Goal: Task Accomplishment & Management: Complete application form

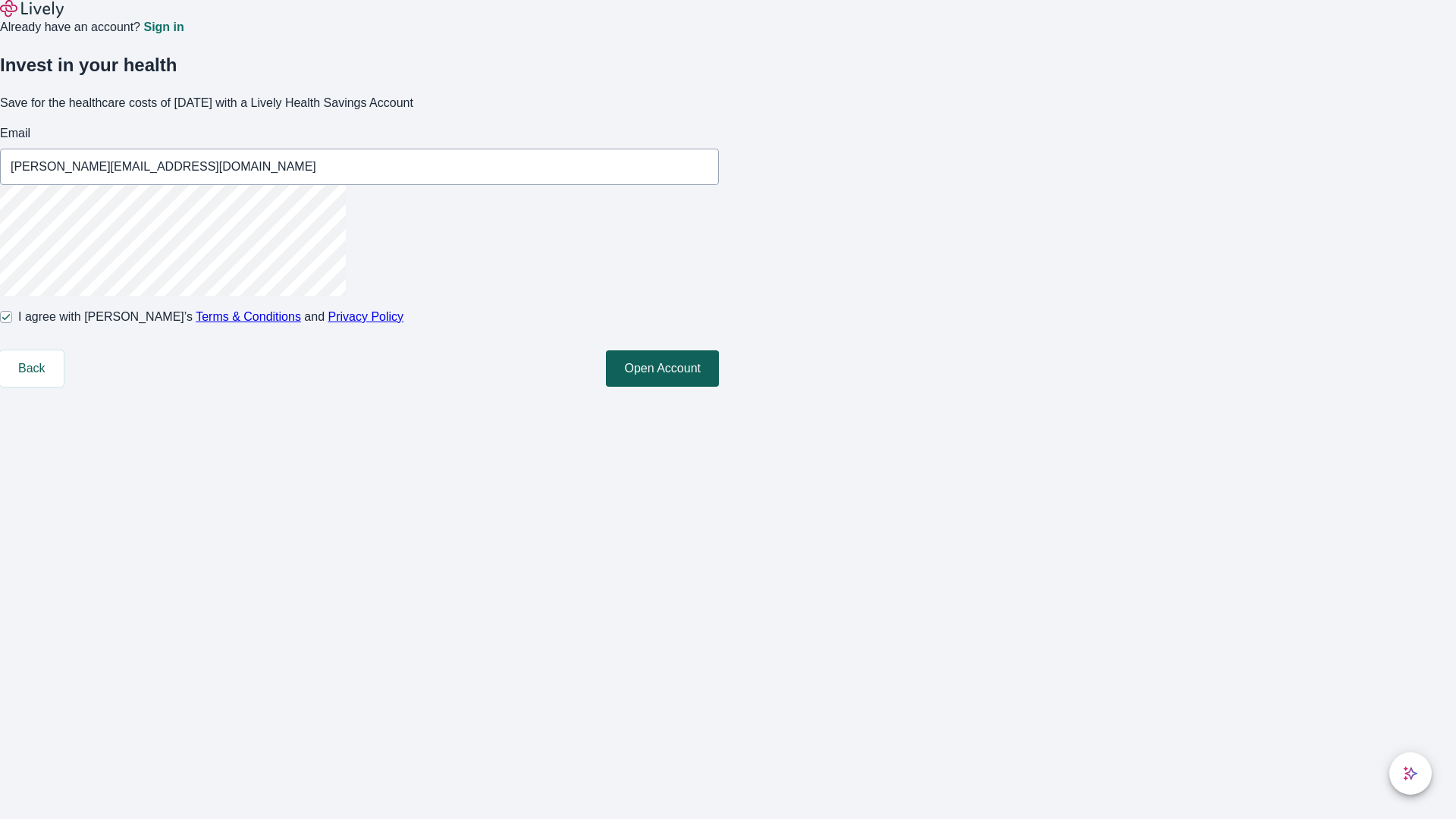
click at [719, 387] on button "Open Account" at bounding box center [662, 369] width 113 height 36
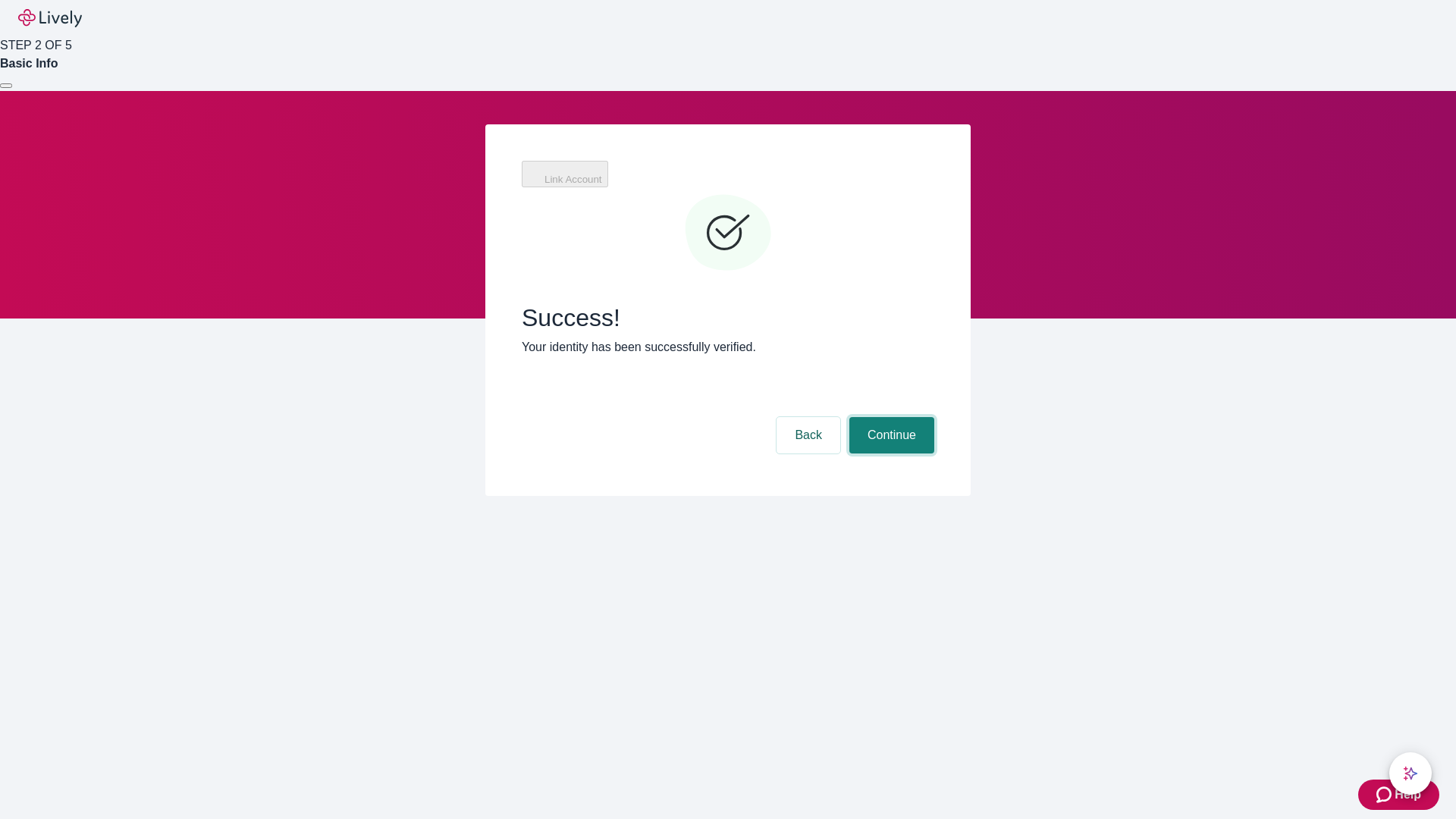
click at [890, 417] on button "Continue" at bounding box center [891, 435] width 85 height 36
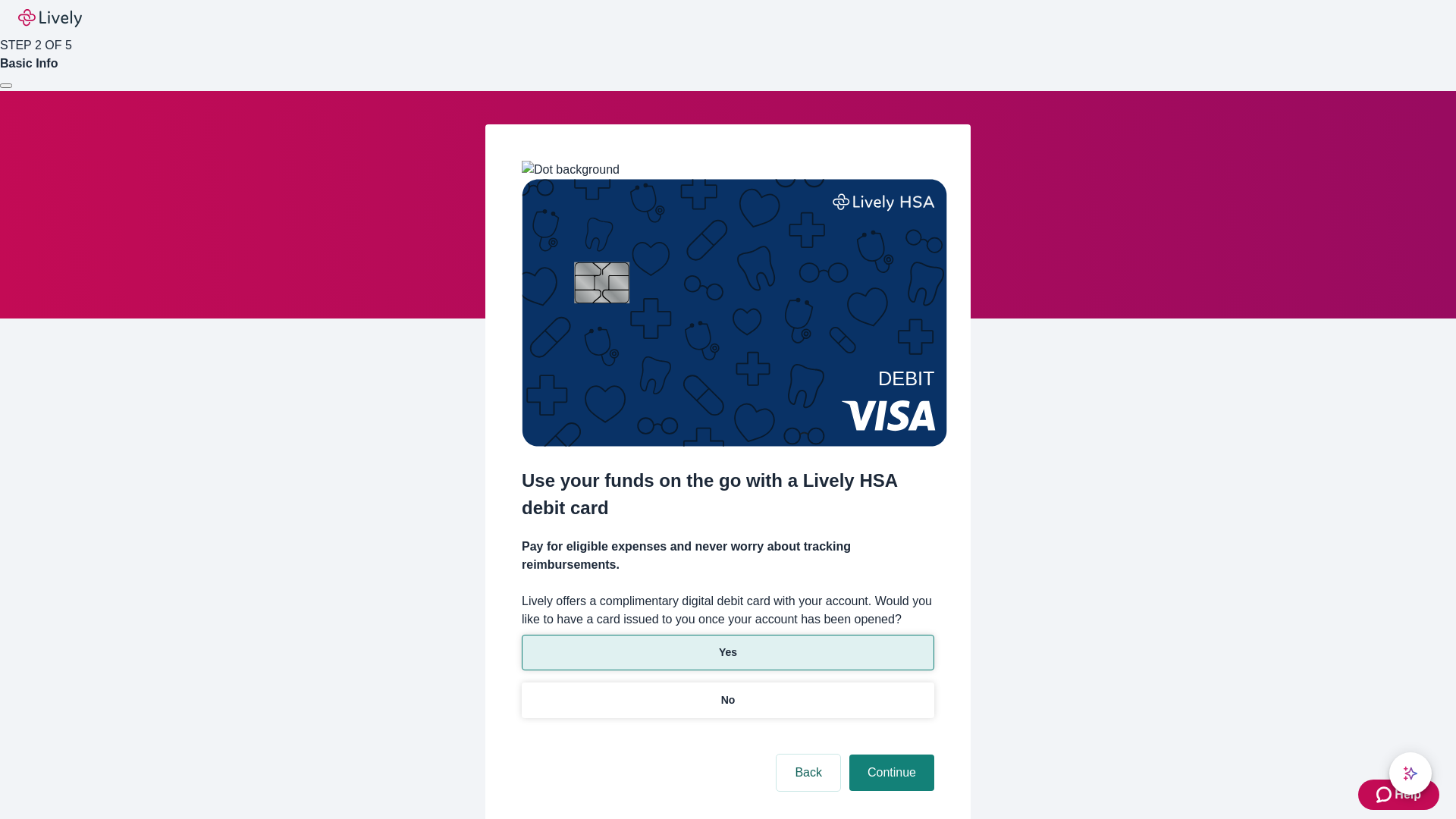
click at [727, 645] on p "Yes" at bounding box center [728, 652] width 18 height 16
click at [890, 755] on button "Continue" at bounding box center [891, 773] width 85 height 36
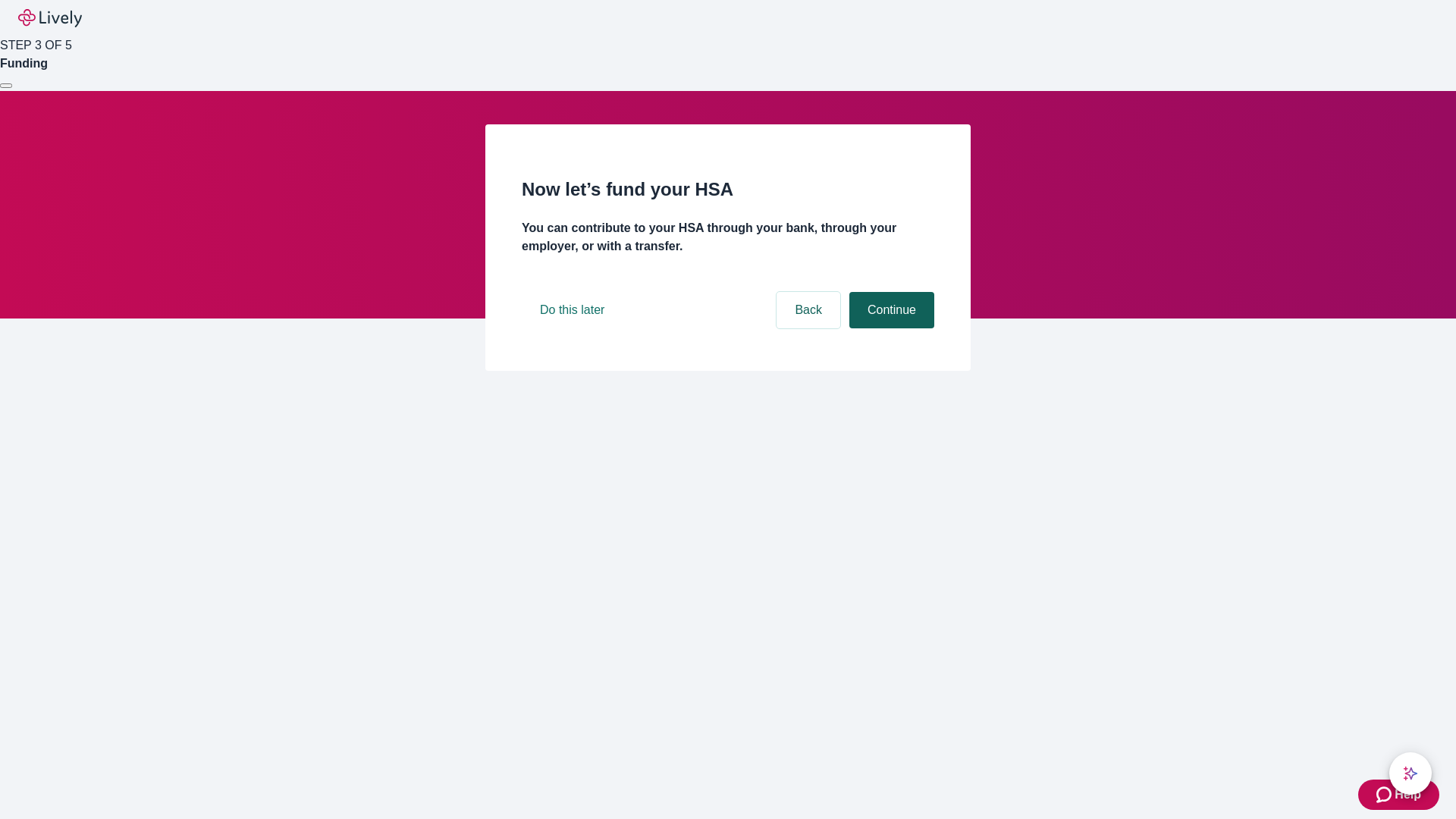
click at [890, 328] on button "Continue" at bounding box center [891, 310] width 85 height 36
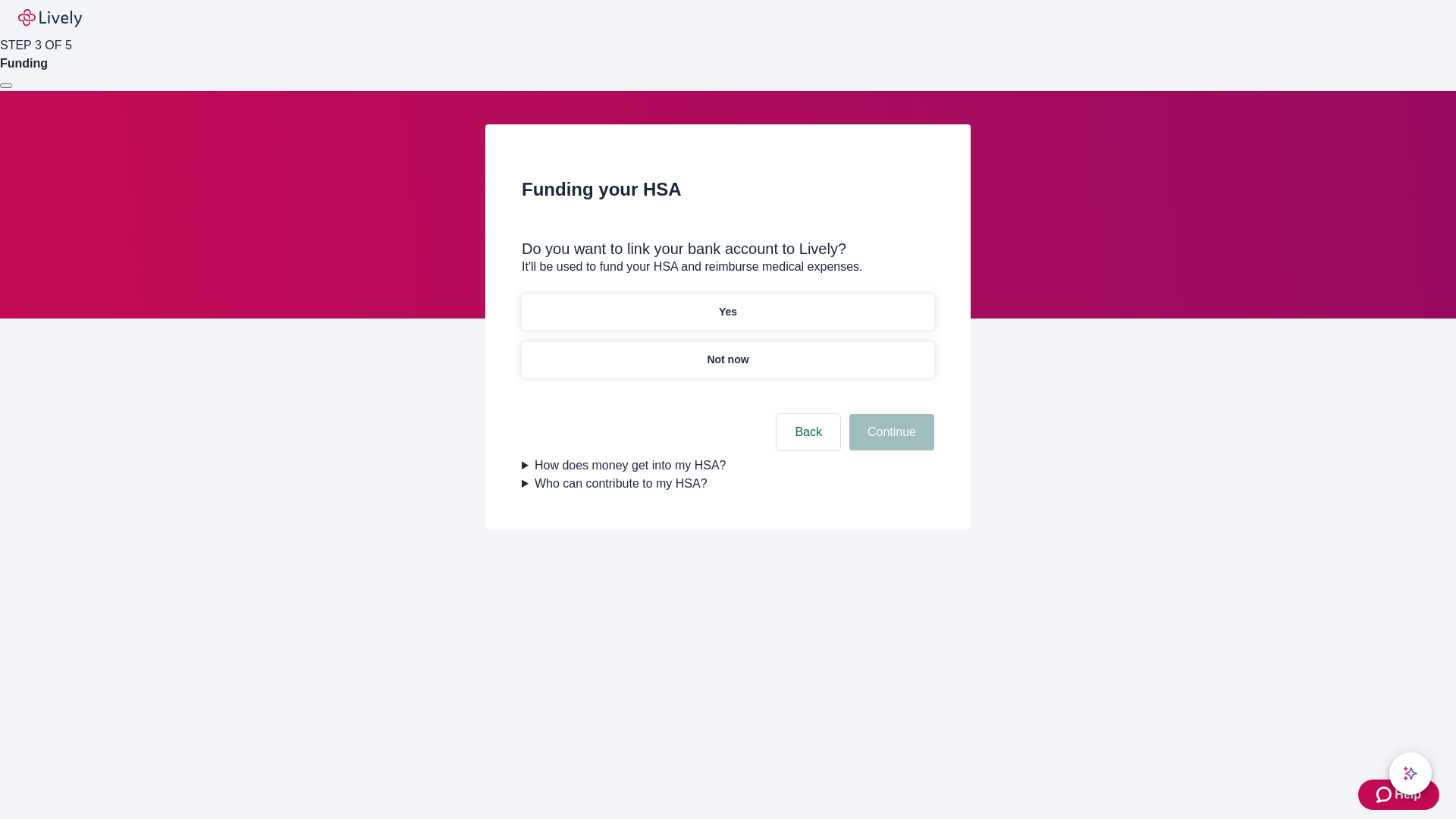
click at [727, 304] on p "Yes" at bounding box center [728, 312] width 18 height 16
click at [890, 414] on button "Continue" at bounding box center [891, 432] width 85 height 36
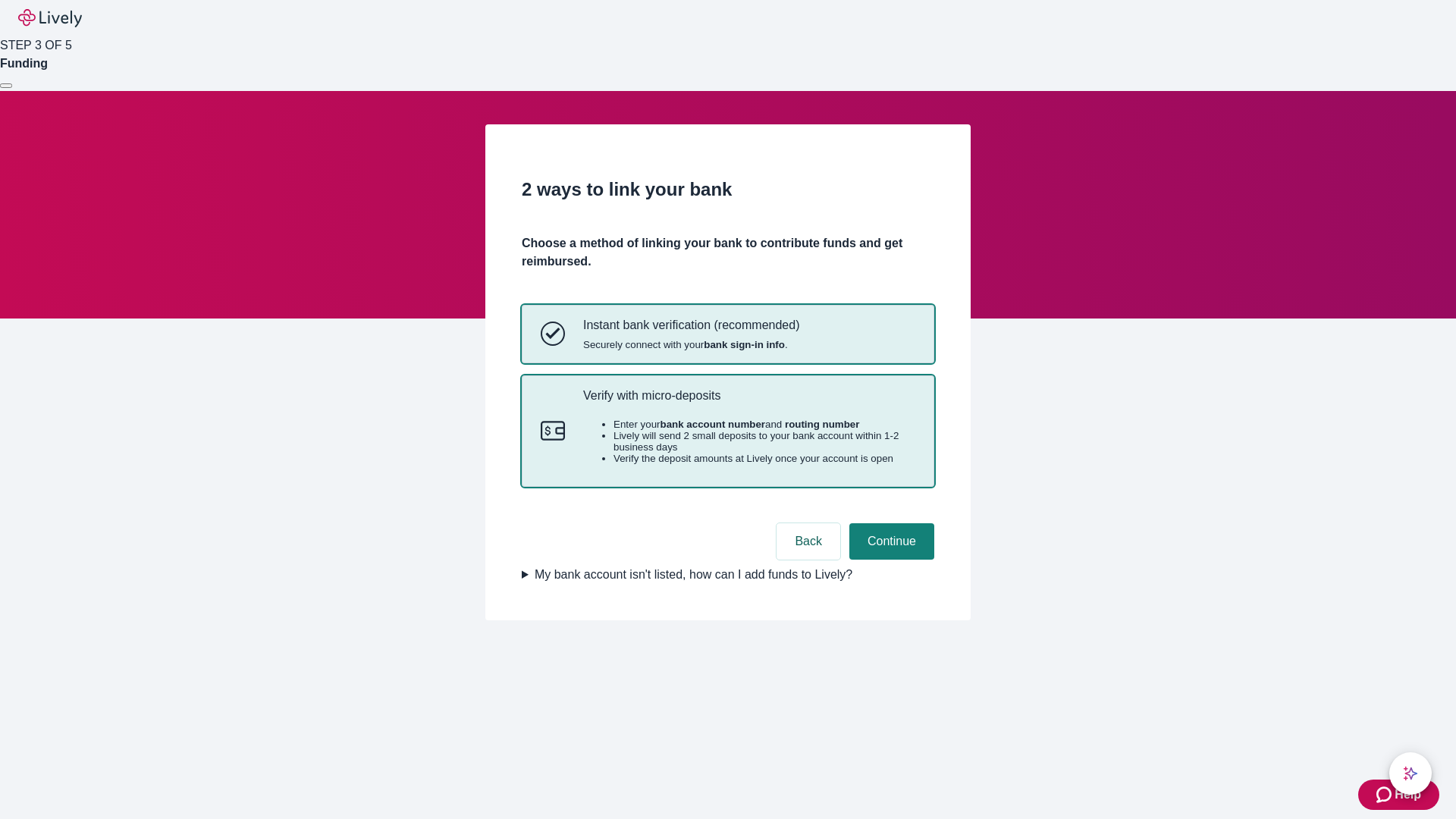
click at [749, 403] on p "Verify with micro-deposits" at bounding box center [749, 395] width 333 height 15
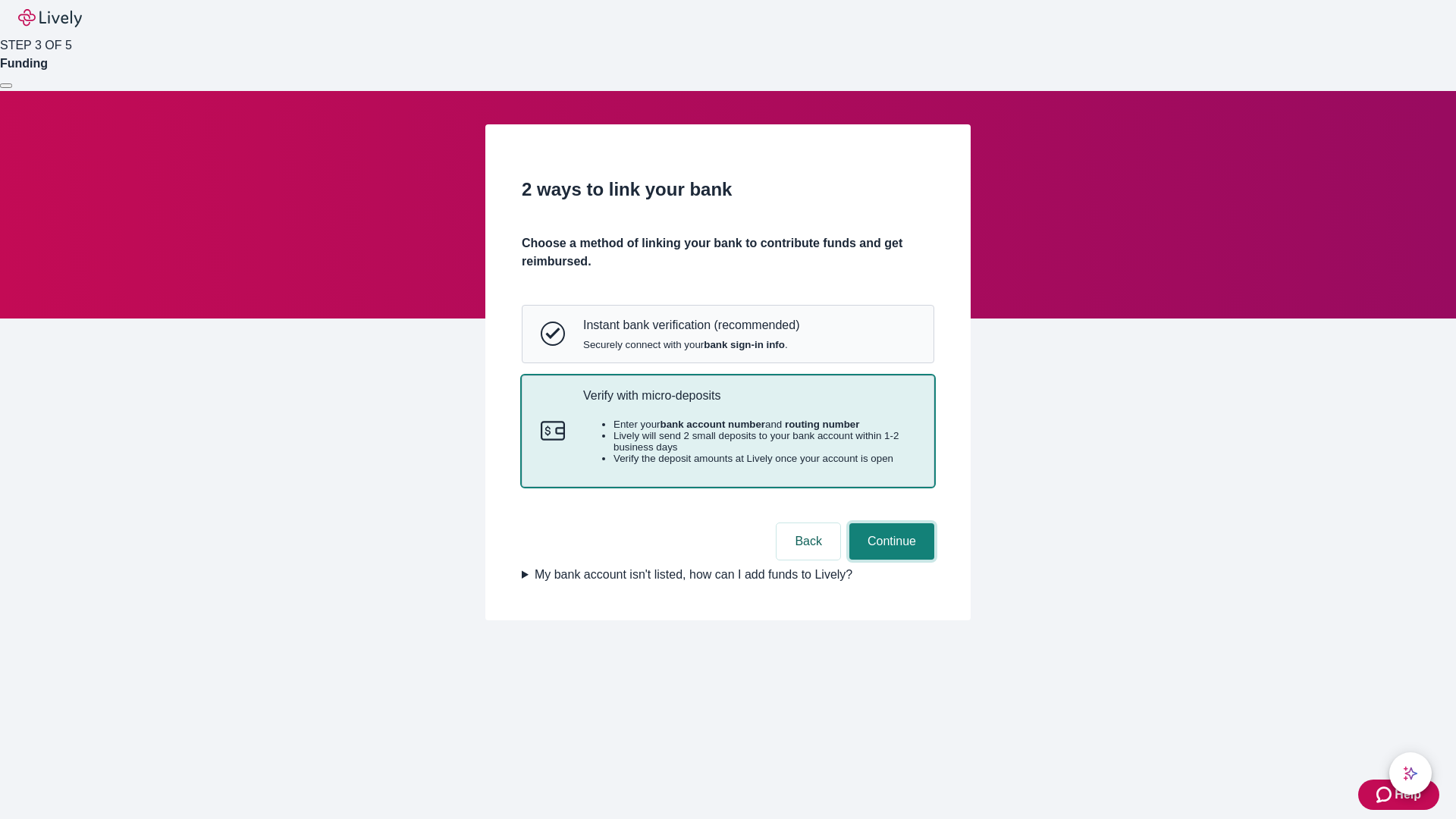
click at [890, 559] on button "Continue" at bounding box center [891, 541] width 85 height 36
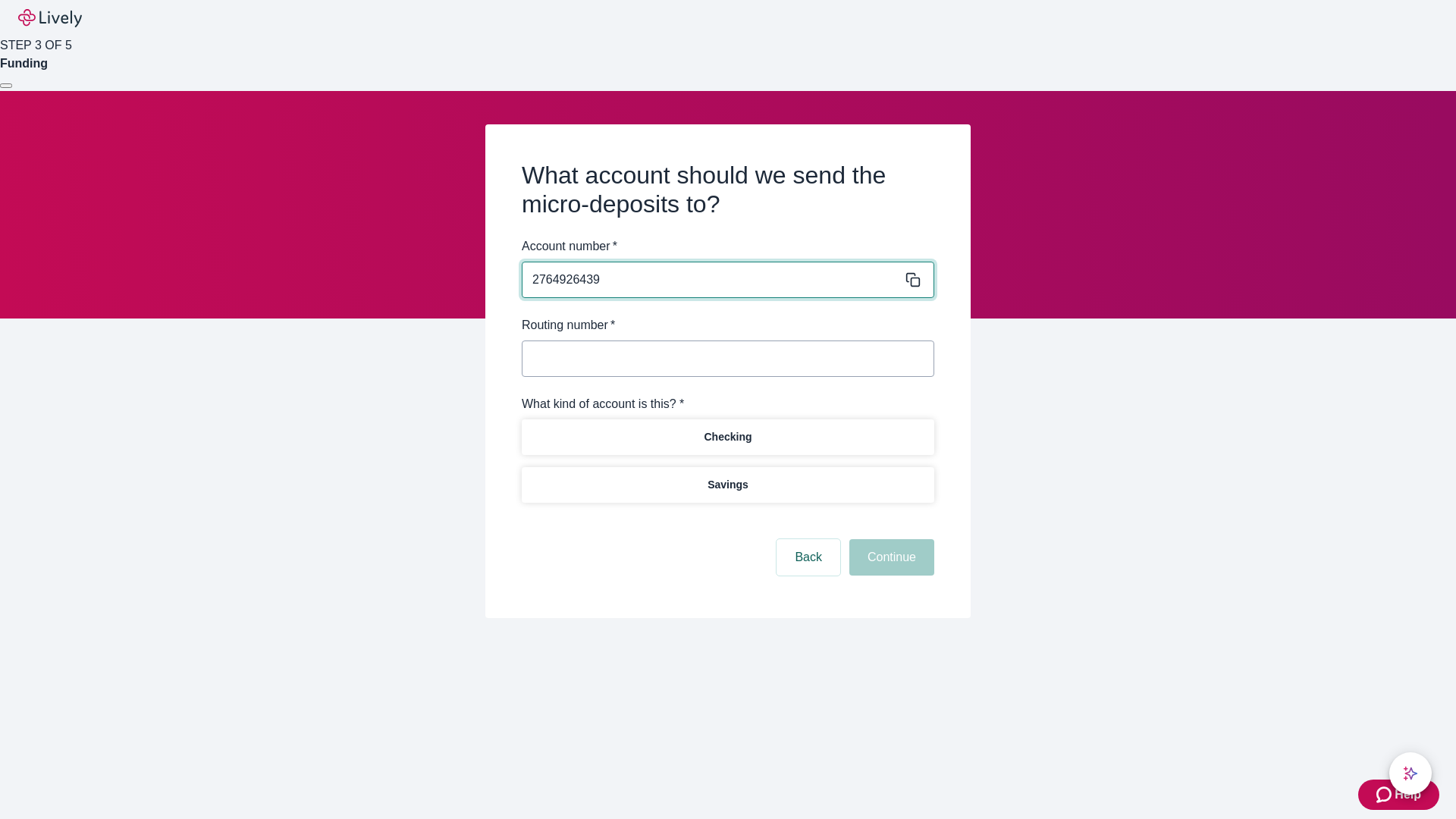
type input "2764926439"
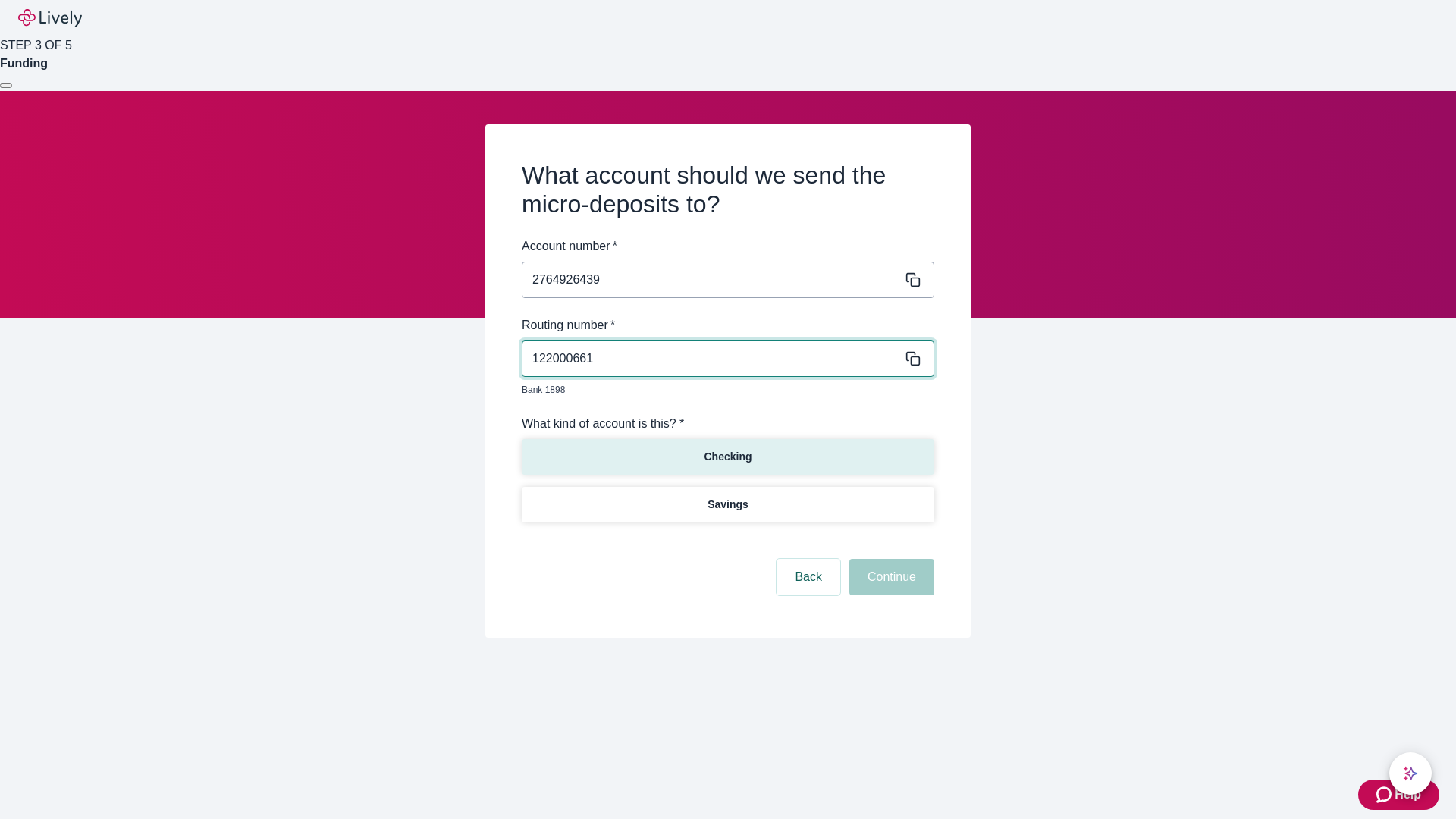
type input "122000661"
click at [727, 449] on p "Checking" at bounding box center [728, 456] width 48 height 16
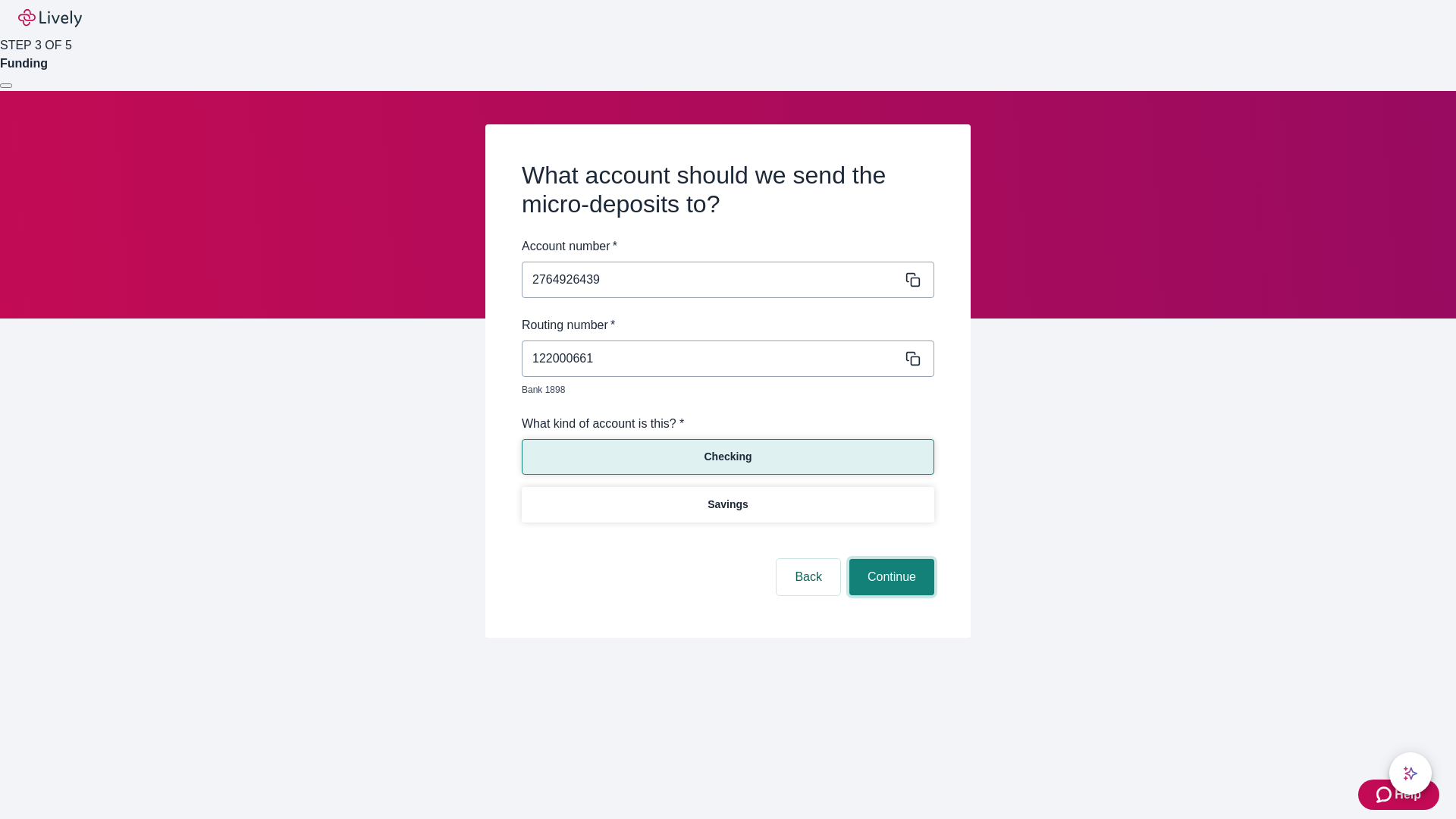
click at [890, 559] on button "Continue" at bounding box center [891, 577] width 85 height 36
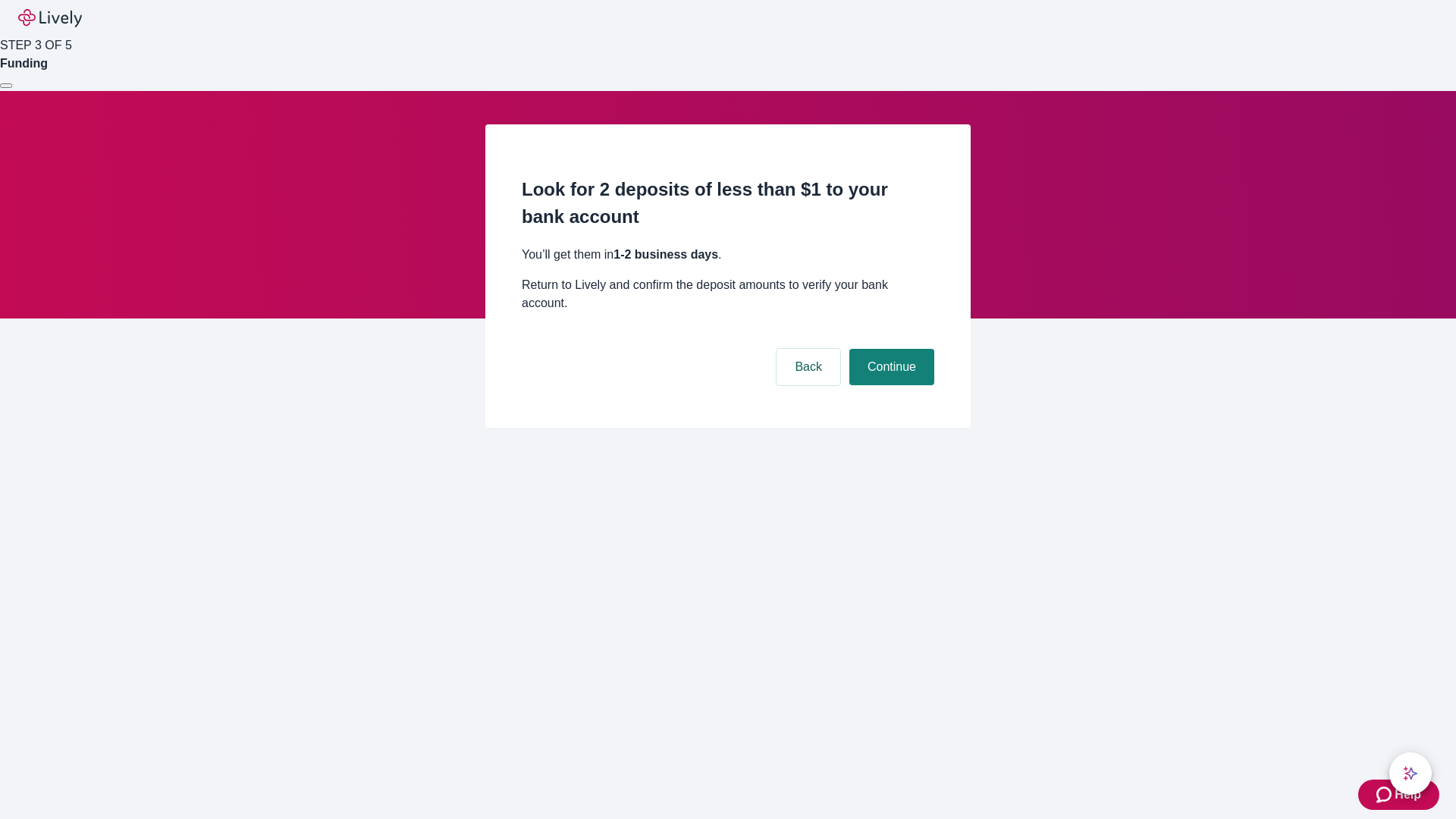
click at [890, 349] on button "Continue" at bounding box center [891, 367] width 85 height 36
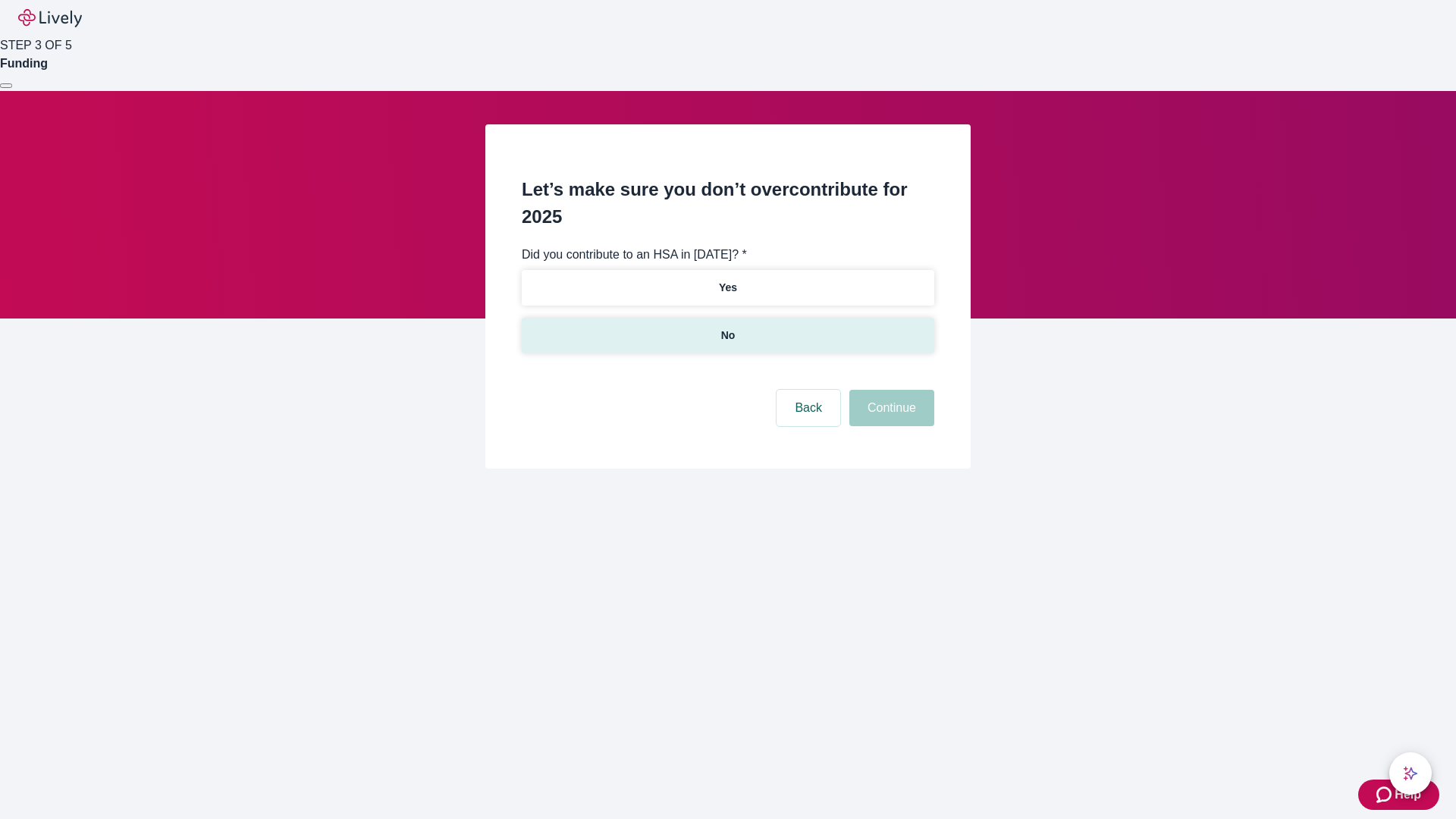
click at [727, 327] on p "No" at bounding box center [728, 335] width 15 height 16
click at [890, 390] on button "Continue" at bounding box center [891, 408] width 85 height 36
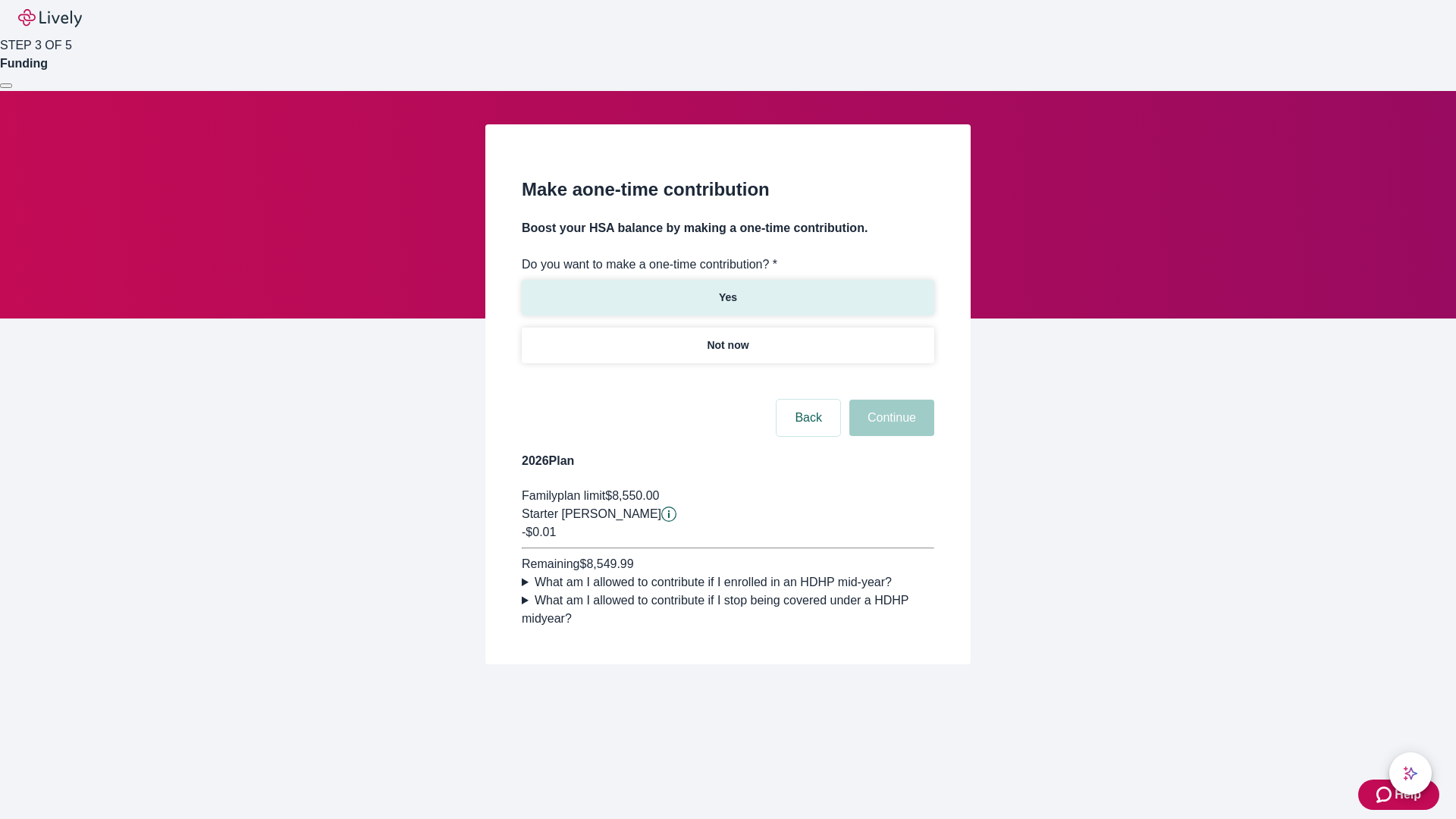
click at [727, 290] on p "Yes" at bounding box center [728, 297] width 18 height 16
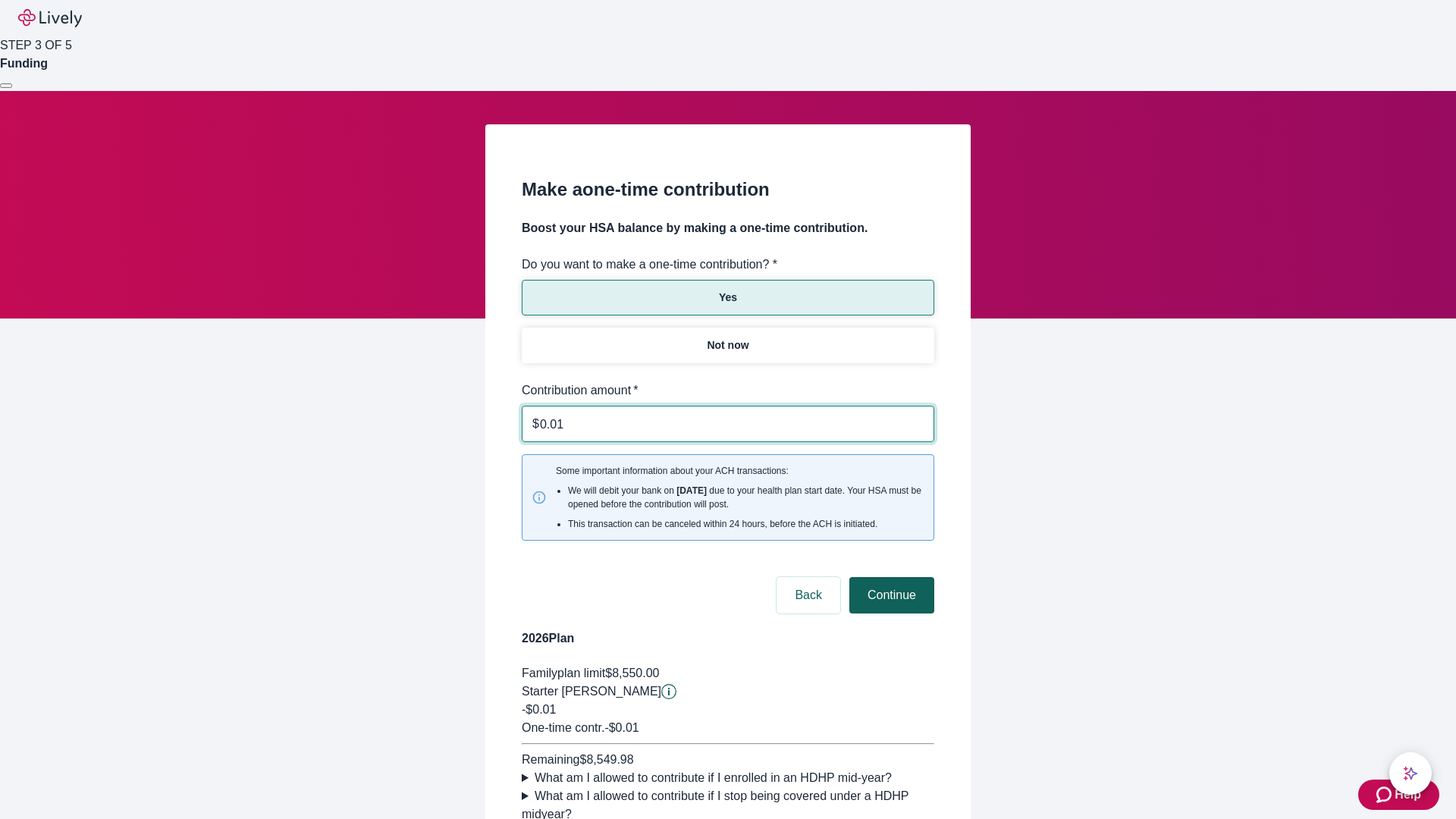
type input "0.01"
click at [890, 578] on button "Continue" at bounding box center [891, 596] width 85 height 36
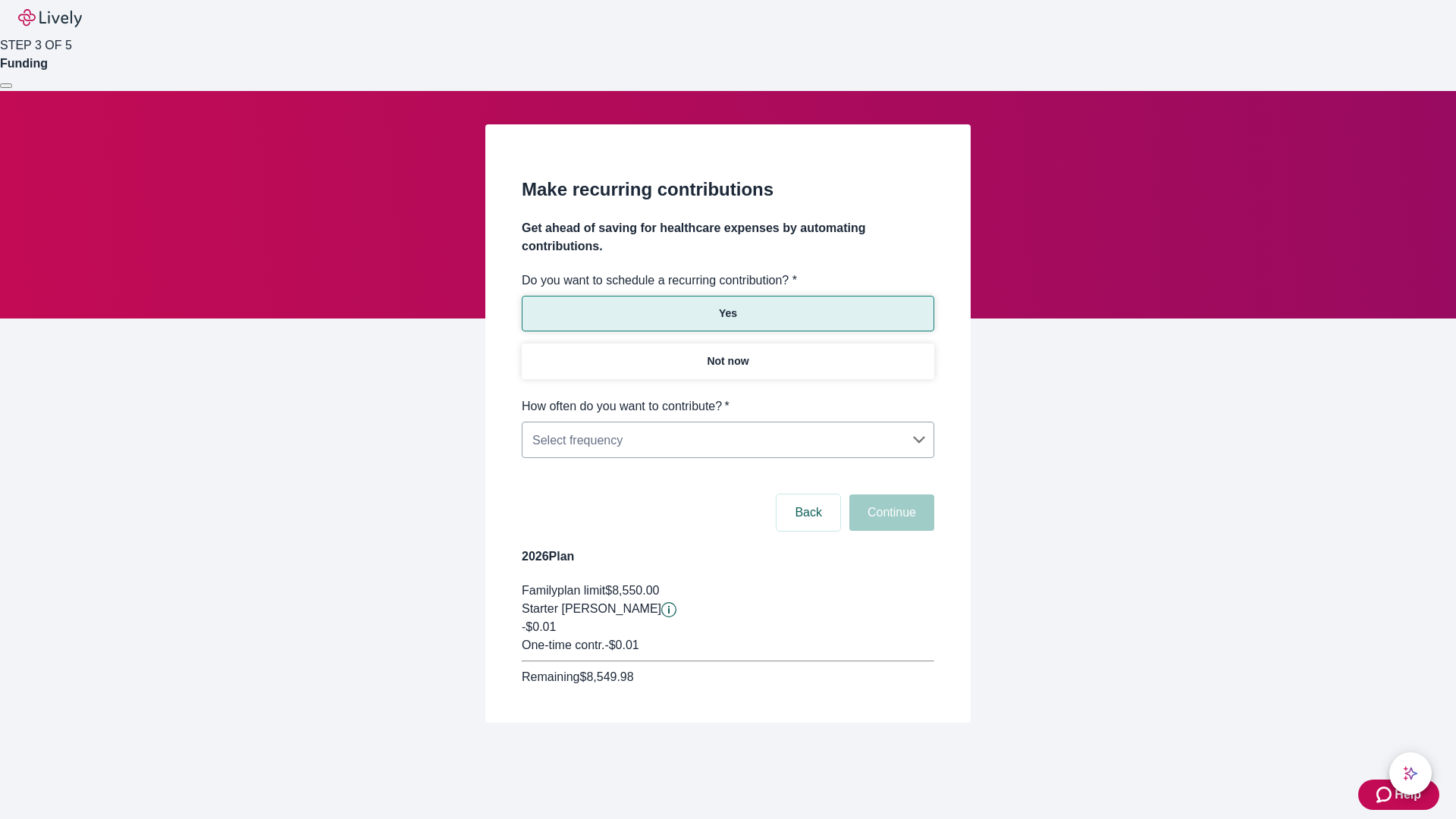
click at [727, 397] on body "Help STEP 3 OF 5 Funding Make recurring contributions Get ahead of saving for h…" at bounding box center [728, 398] width 1456 height 796
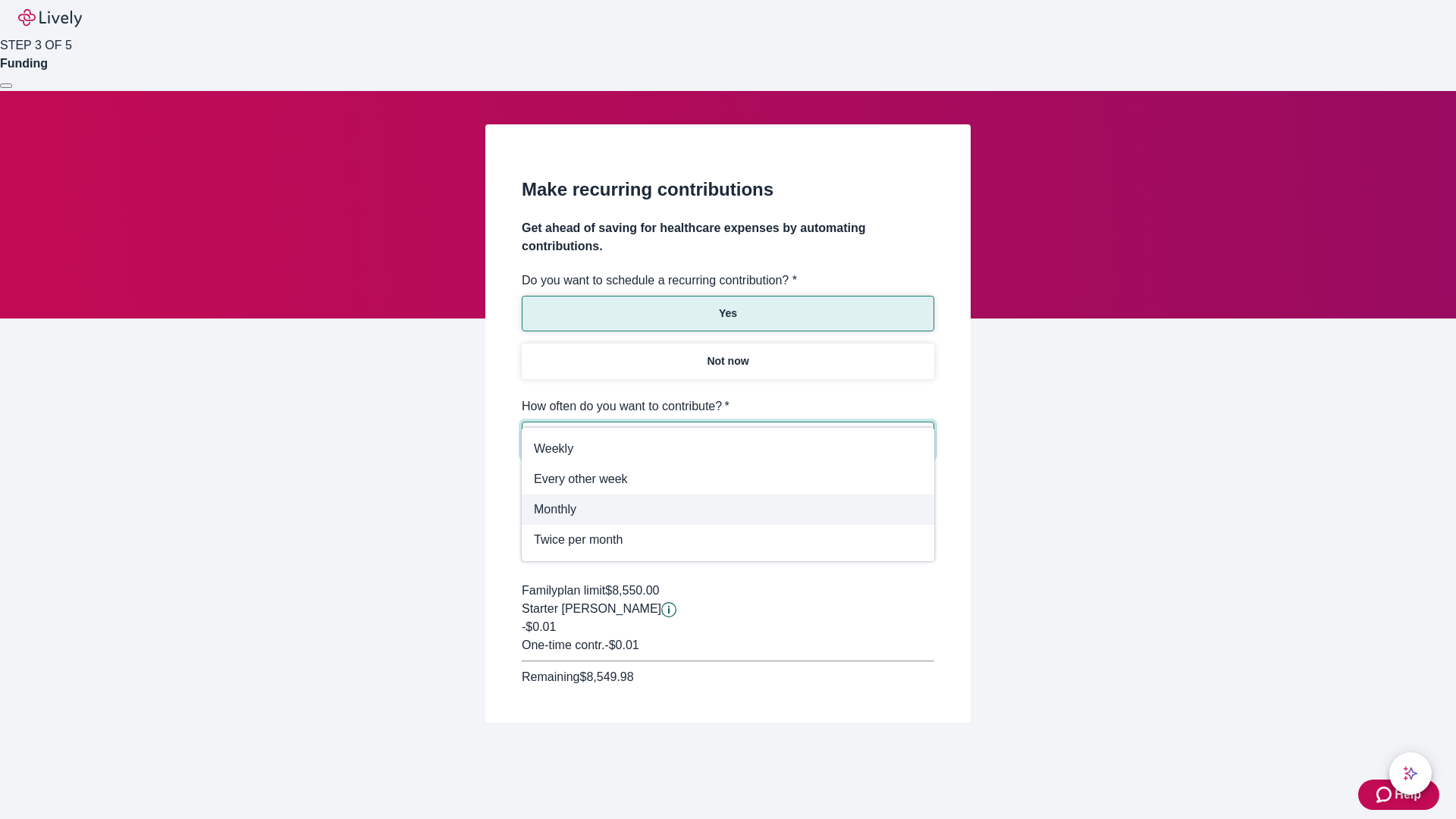
click at [728, 510] on span "Monthly" at bounding box center [728, 509] width 388 height 18
type input "Monthly"
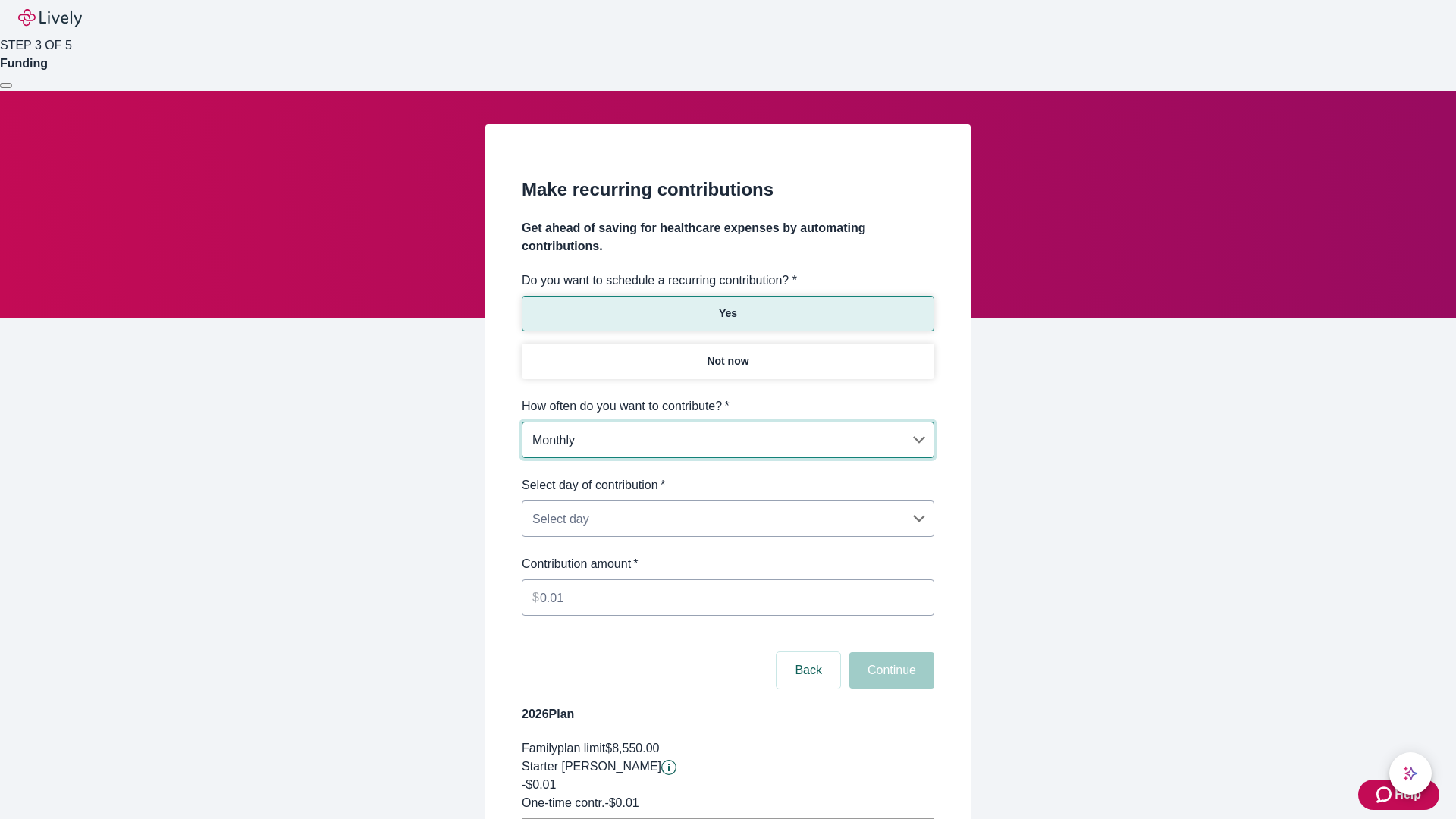
click at [727, 476] on body "Help STEP 3 OF 5 Funding Make recurring contributions Get ahead of saving for h…" at bounding box center [728, 476] width 1456 height 953
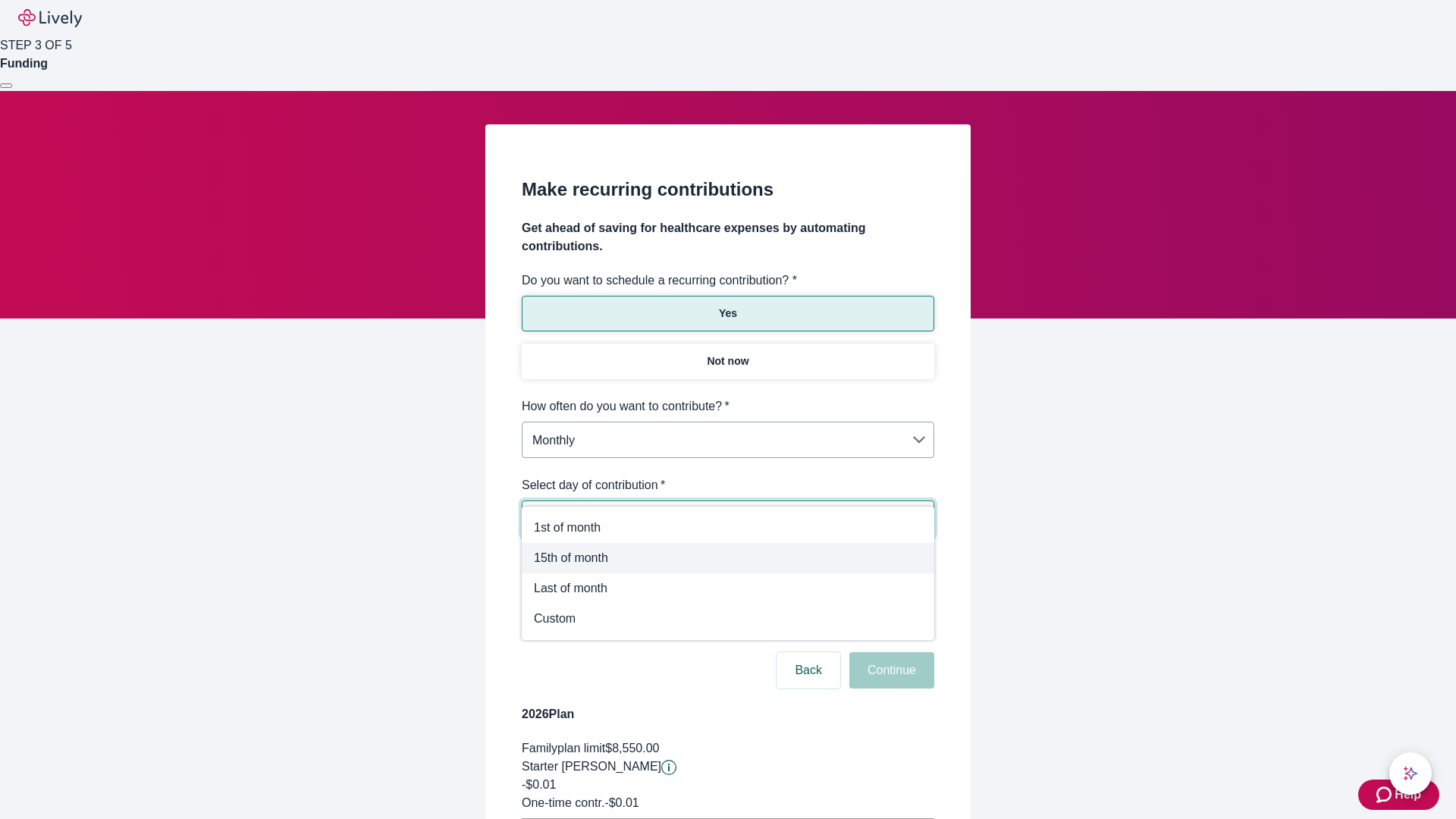
click at [728, 558] on span "15th of month" at bounding box center [728, 558] width 388 height 18
type input "Monthly15th"
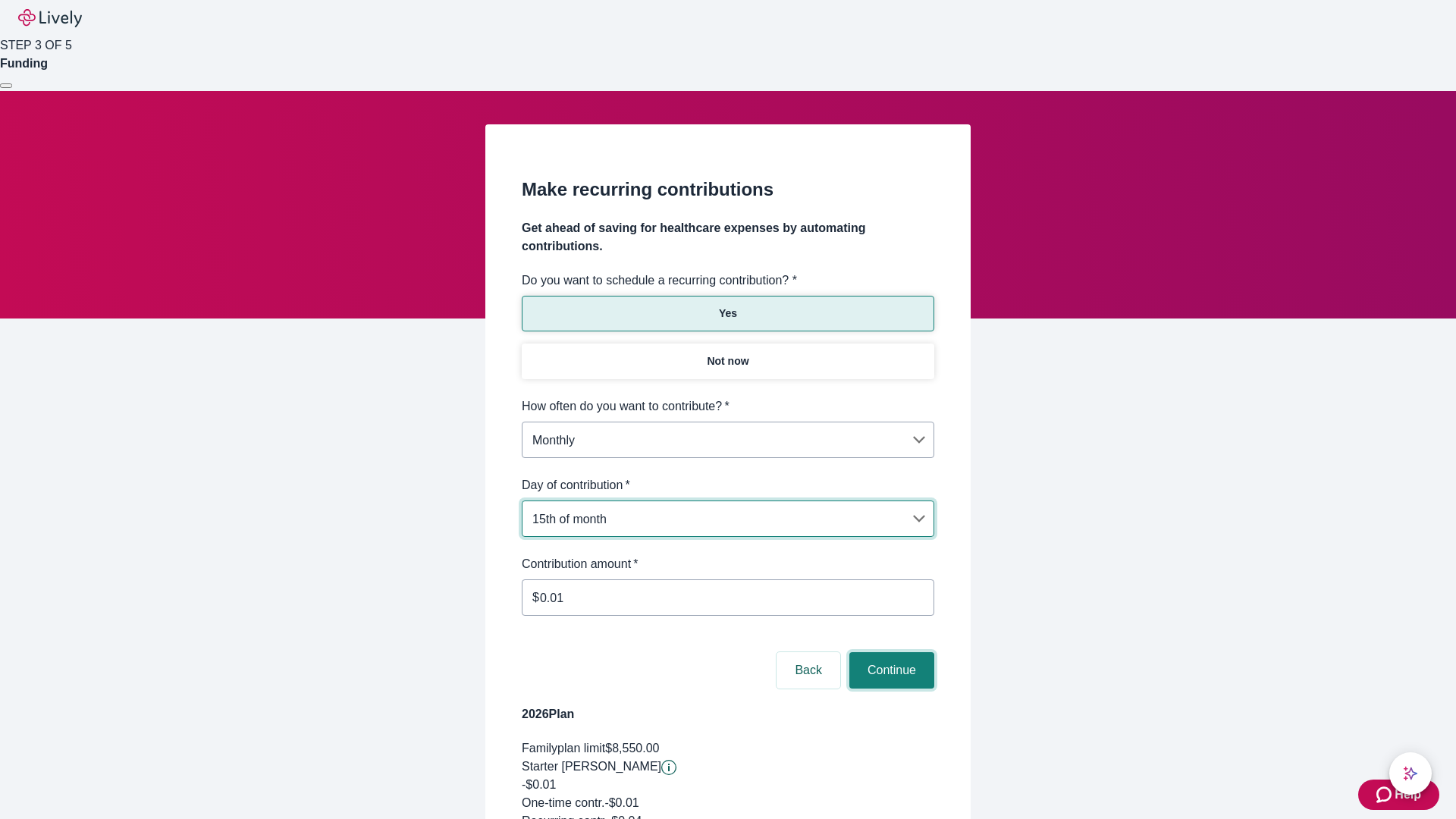
click at [890, 652] on button "Continue" at bounding box center [891, 670] width 85 height 36
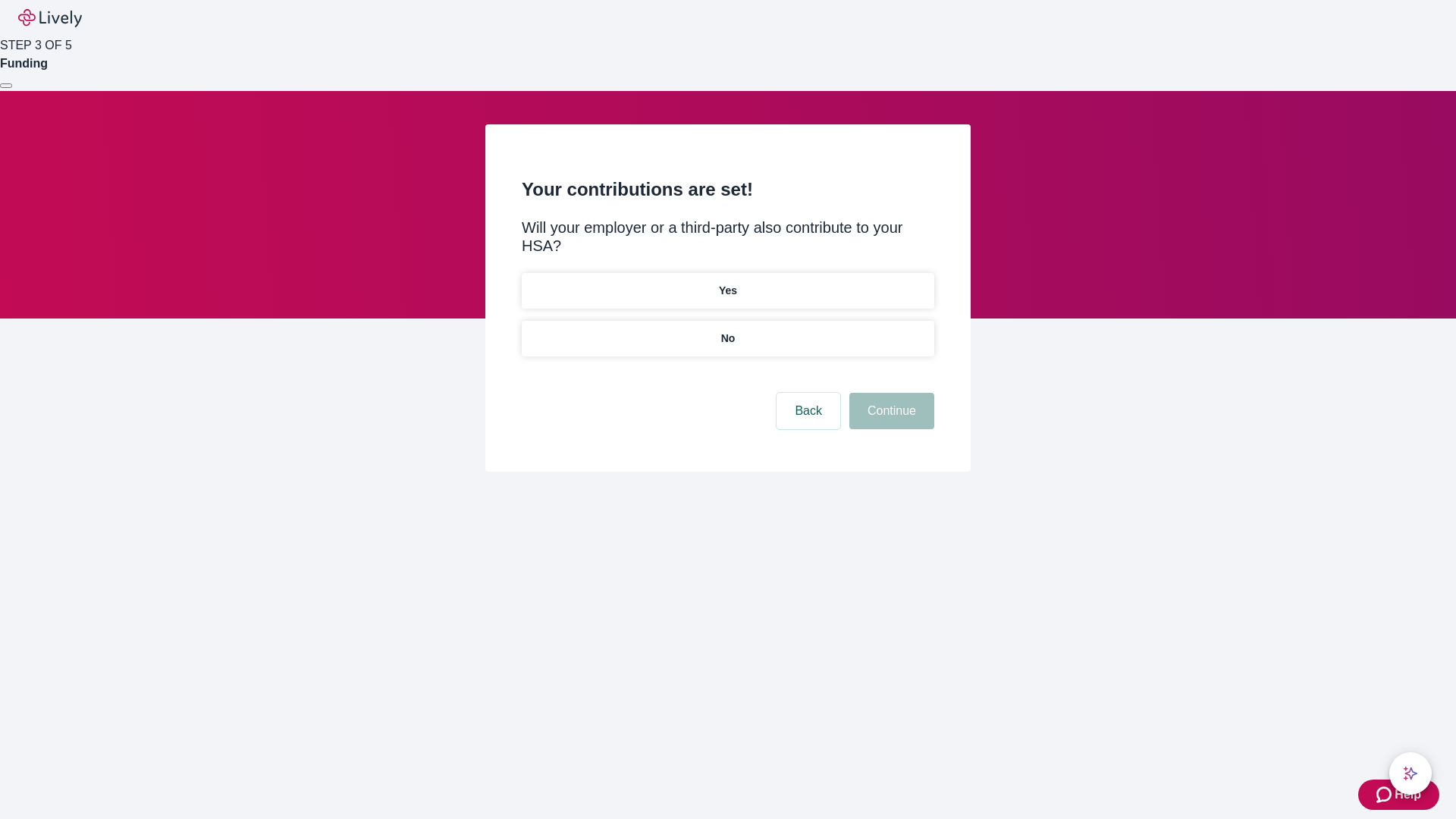
click at [727, 283] on p "Yes" at bounding box center [728, 290] width 18 height 16
click at [890, 393] on button "Continue" at bounding box center [891, 411] width 85 height 36
